Goal: Information Seeking & Learning: Check status

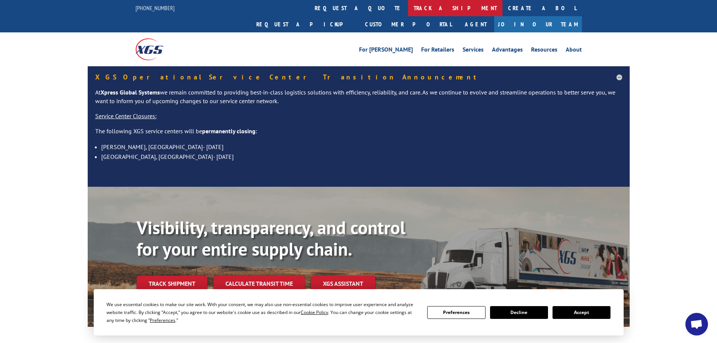
drag, startPoint x: 0, startPoint y: 0, endPoint x: 328, endPoint y: 9, distance: 327.8
click at [408, 9] on link "track a shipment" at bounding box center [455, 8] width 94 height 16
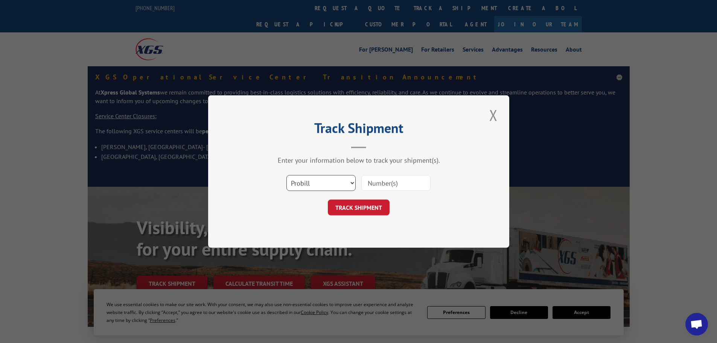
click at [318, 182] on select "Select category... Probill BOL PO" at bounding box center [320, 183] width 69 height 16
select select "bol"
click at [286, 175] on select "Select category... Probill BOL PO" at bounding box center [320, 183] width 69 height 16
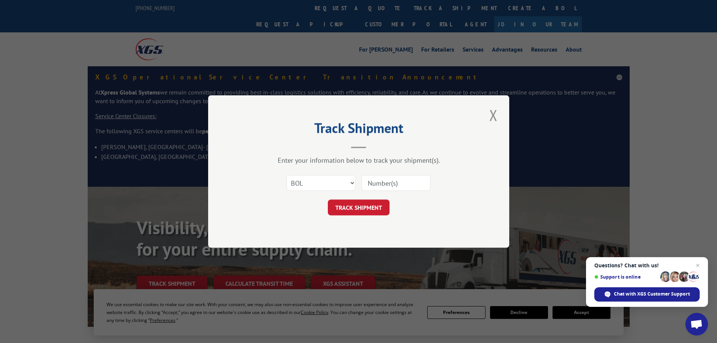
click at [376, 184] on input at bounding box center [395, 183] width 69 height 16
paste input "423979"
type input "423979"
click at [328, 199] on button "TRACK SHIPMENT" at bounding box center [359, 207] width 62 height 16
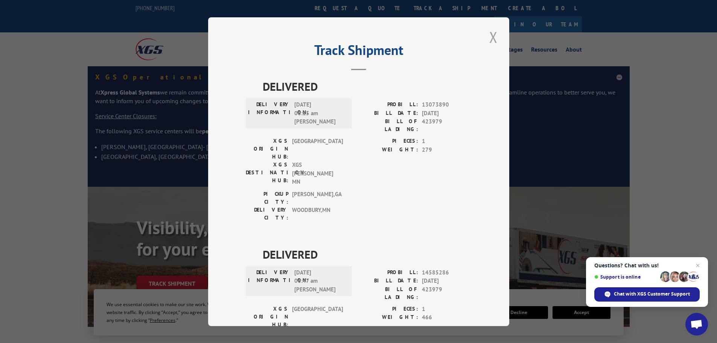
click at [490, 37] on button "Close modal" at bounding box center [493, 37] width 13 height 21
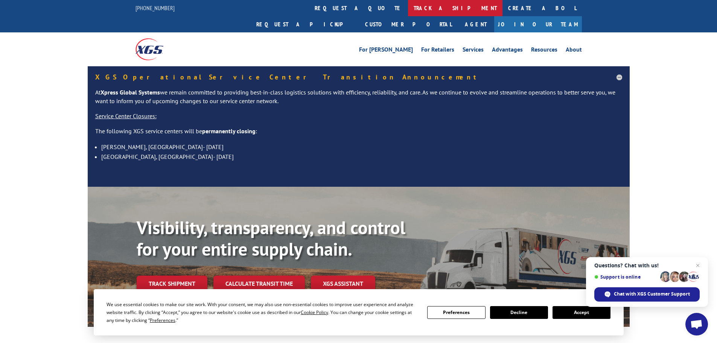
click at [408, 10] on link "track a shipment" at bounding box center [455, 8] width 94 height 16
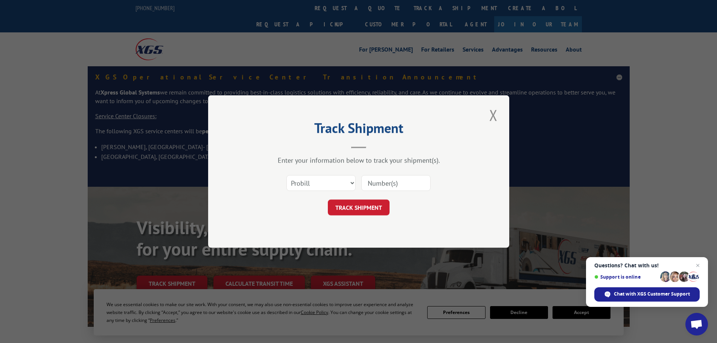
click at [378, 185] on input at bounding box center [395, 183] width 69 height 16
paste input "17308756"
type input "17308756"
click at [373, 204] on button "TRACK SHIPMENT" at bounding box center [359, 207] width 62 height 16
